Goal: Check status

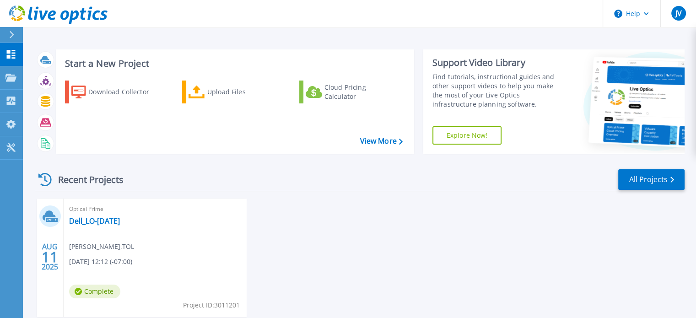
click at [46, 177] on icon at bounding box center [44, 179] width 13 height 13
click at [361, 252] on div "AUG 11 2025 Optical Prime Dell_LO-Aug2025 Jazzy Velickovic , TOL 08/11/2025, 12…" at bounding box center [356, 266] width 656 height 137
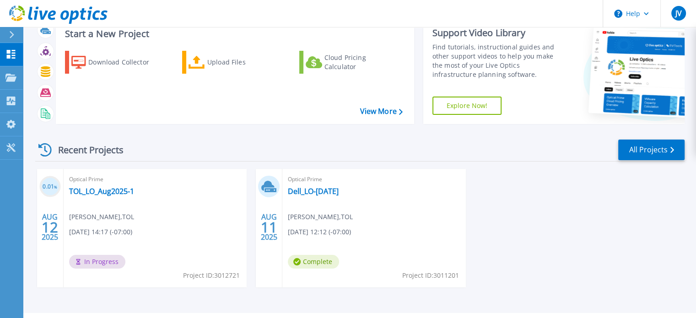
scroll to position [46, 0]
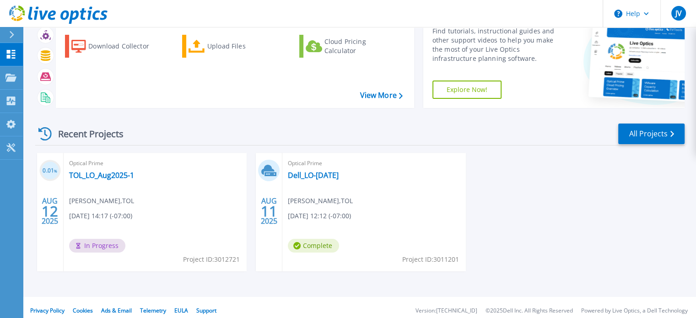
click at [515, 206] on div "0.01 % [DATE] Optical Prime TOL_LO_Aug2025-1 [PERSON_NAME] , TOL [DATE] 14:17 (…" at bounding box center [356, 221] width 656 height 137
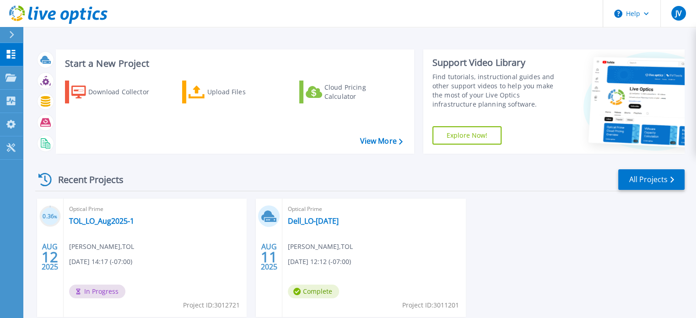
scroll to position [46, 0]
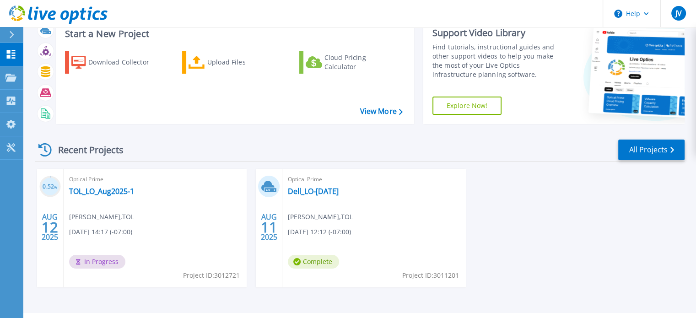
scroll to position [46, 0]
